Goal: Find specific page/section: Find specific page/section

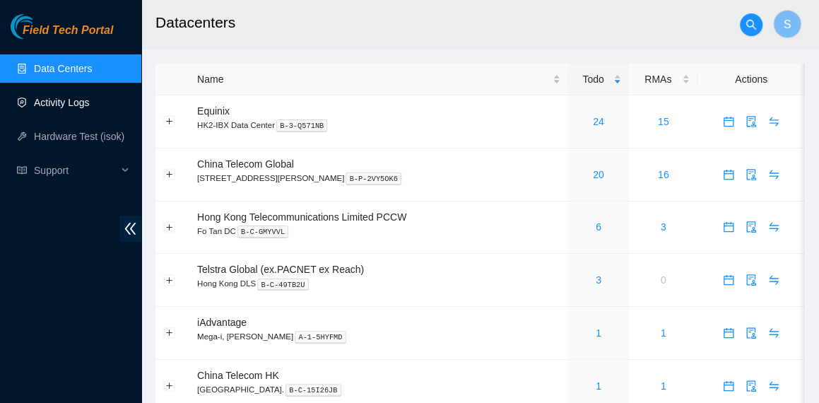
click at [90, 97] on link "Activity Logs" at bounding box center [62, 102] width 56 height 11
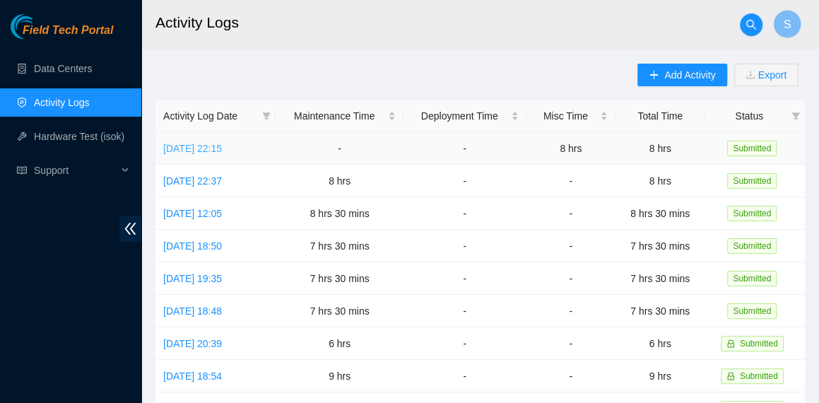
click at [222, 145] on link "Thu, 25 Sep 2025 22:15" at bounding box center [192, 148] width 59 height 11
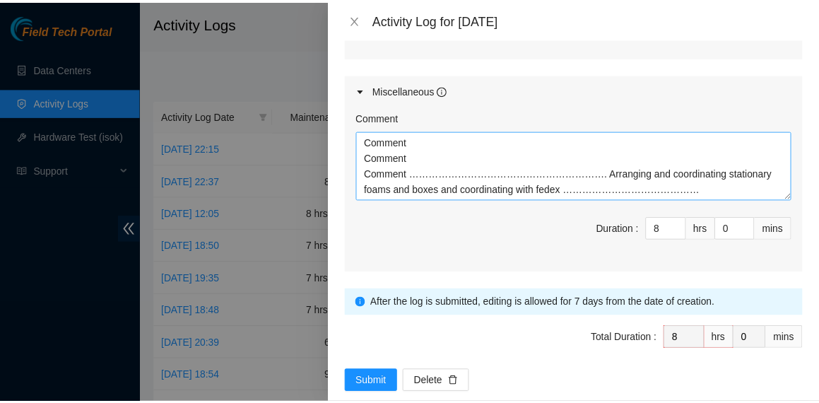
scroll to position [850, 0]
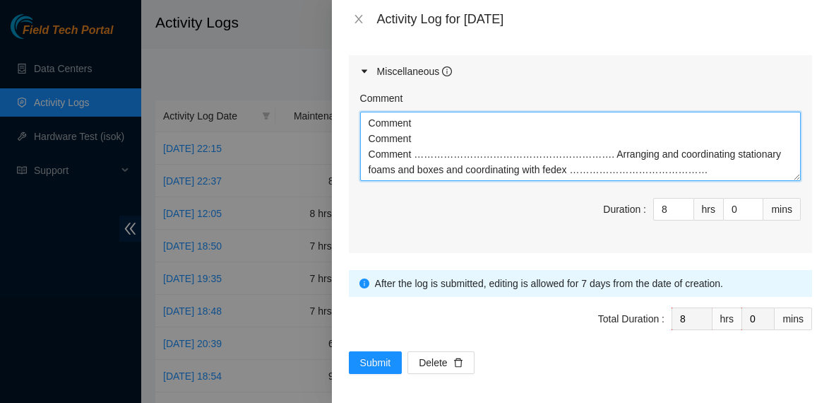
drag, startPoint x: 692, startPoint y: 173, endPoint x: 296, endPoint y: 98, distance: 403.3
click at [296, 98] on div "Activity Log for 25-09-2025 Note: This activity log is for informational purpos…" at bounding box center [414, 201] width 829 height 403
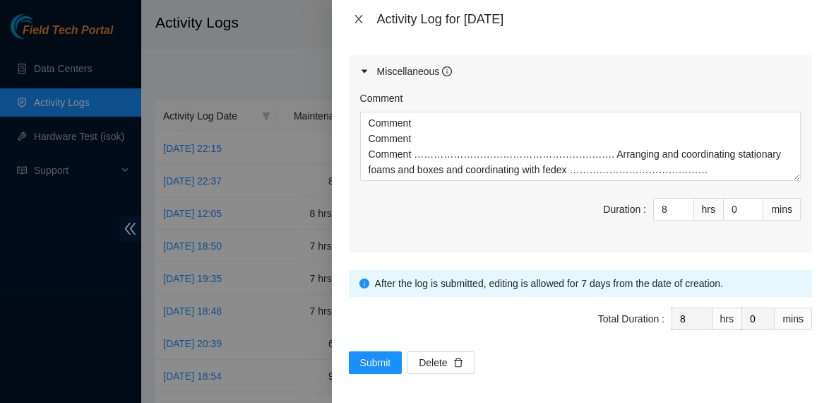
click at [366, 18] on button "Close" at bounding box center [359, 19] width 20 height 13
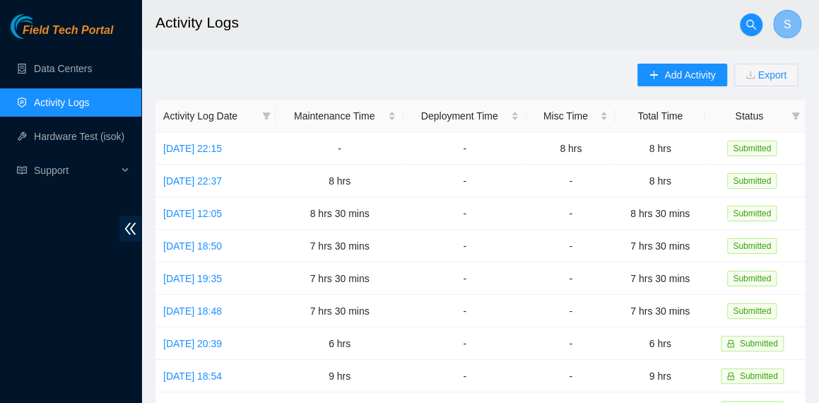
click at [788, 21] on span "S" at bounding box center [787, 25] width 8 height 18
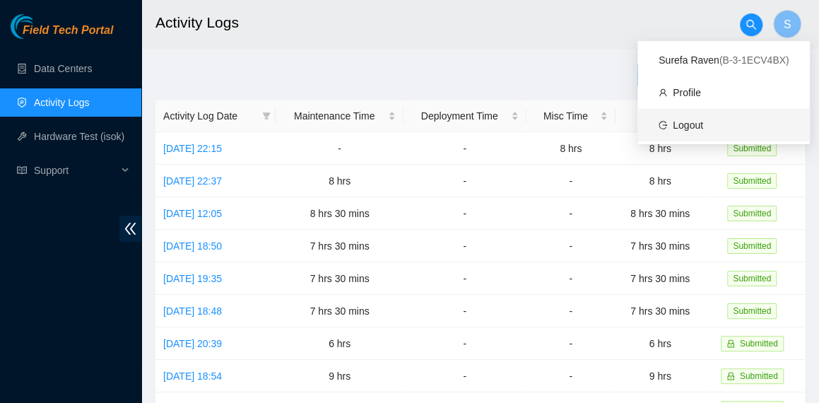
click at [688, 127] on link "Logout" at bounding box center [687, 124] width 30 height 11
